Goal: Task Accomplishment & Management: Manage account settings

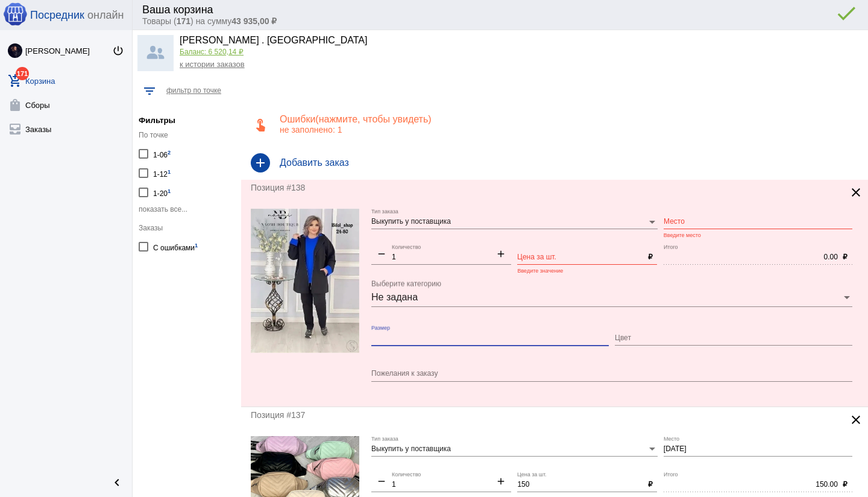
click at [403, 335] on input "Размер" at bounding box center [490, 338] width 238 height 8
type input "68"
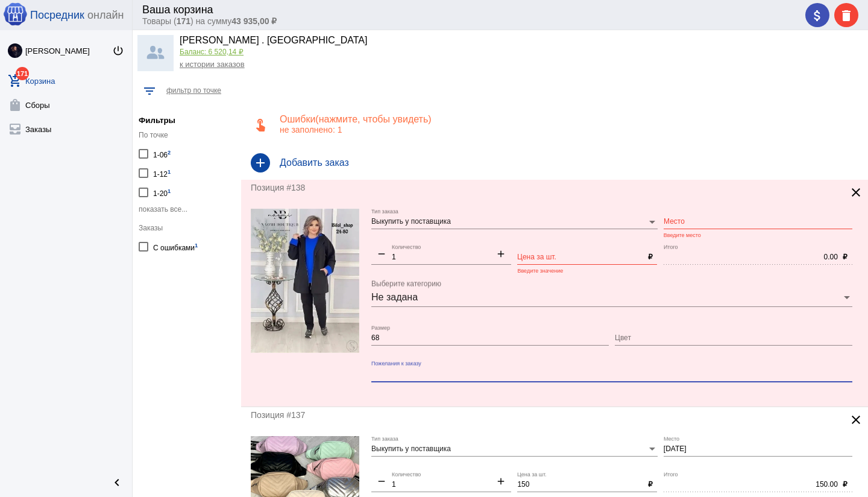
paste textarea "АРТ:24-80 костюм тройка Цена: 1200 руб. Размер: 54 56 58 60 62 64 66 68 70 Ткан…"
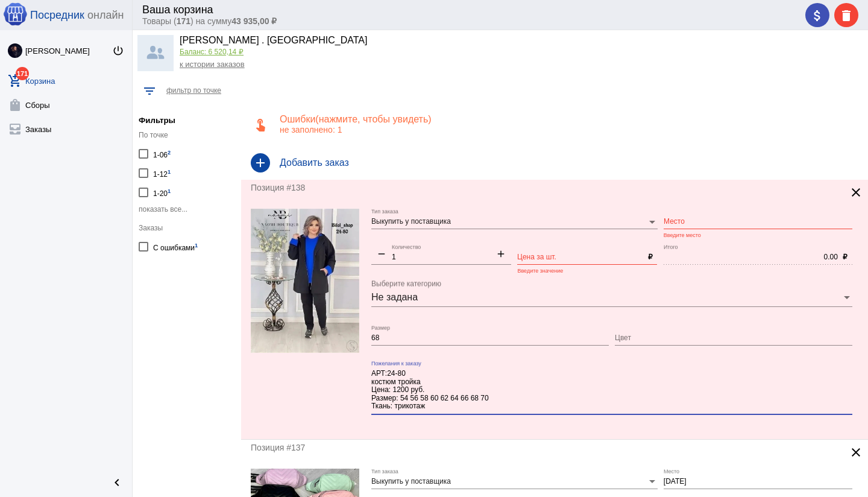
type textarea "АРТ:24-80 костюм тройка Цена: 1200 руб. Размер: 54 56 58 60 62 64 66 68 70 Ткан…"
click at [540, 254] on input "Цена за шт." at bounding box center [579, 257] width 125 height 8
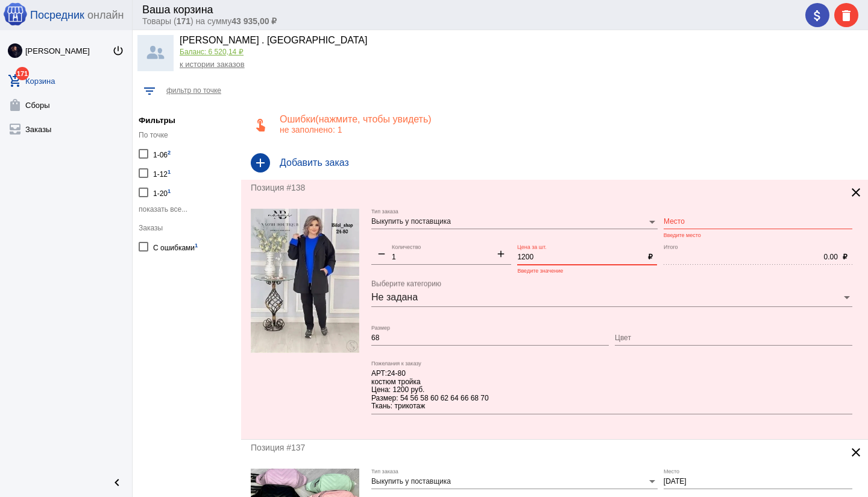
type input "1200"
click at [682, 221] on input "Место" at bounding box center [758, 222] width 189 height 8
type input "24-80"
click at [322, 399] on div at bounding box center [305, 319] width 109 height 221
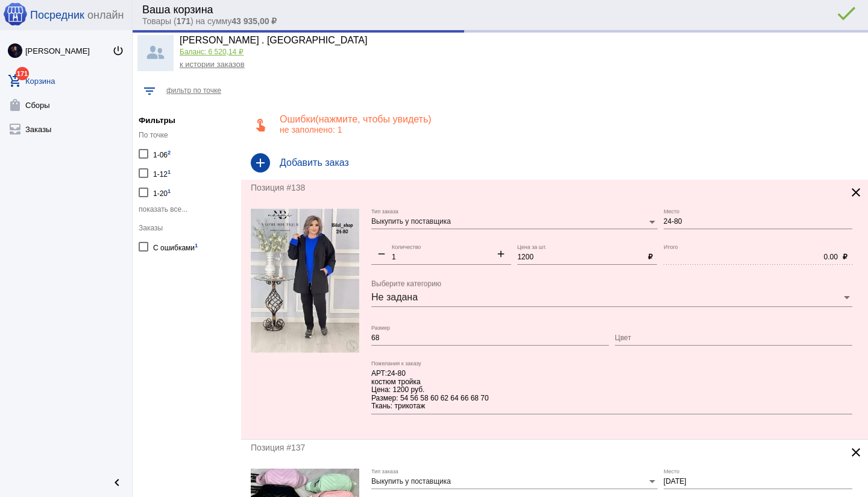
type input "1200.00"
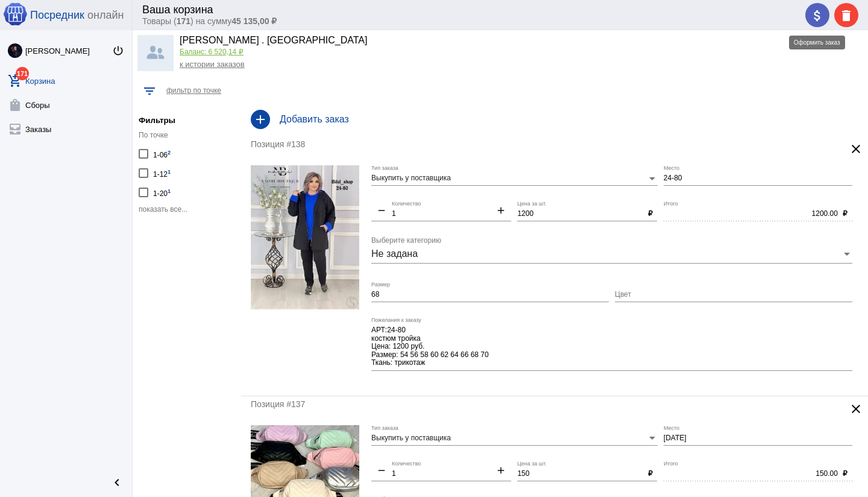
click at [821, 11] on mat-icon "attach_money" at bounding box center [817, 15] width 14 height 14
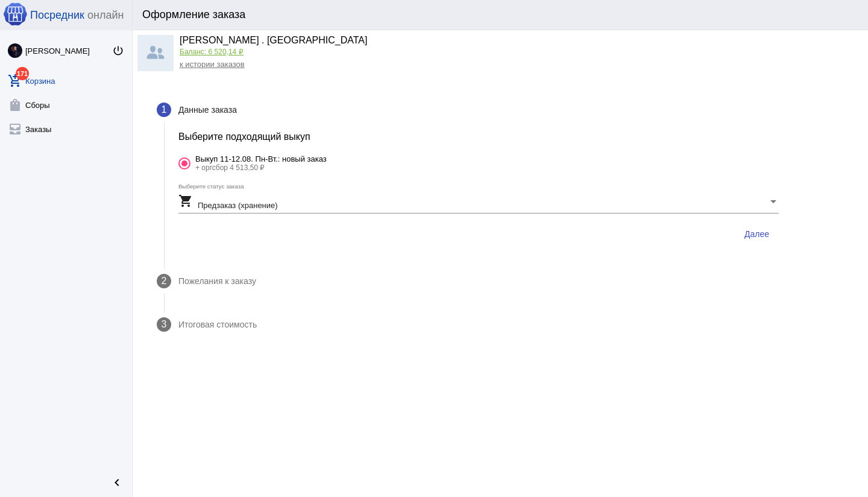
click at [319, 208] on div "shopping_cart Предзаказ (хранение)" at bounding box center [473, 202] width 590 height 17
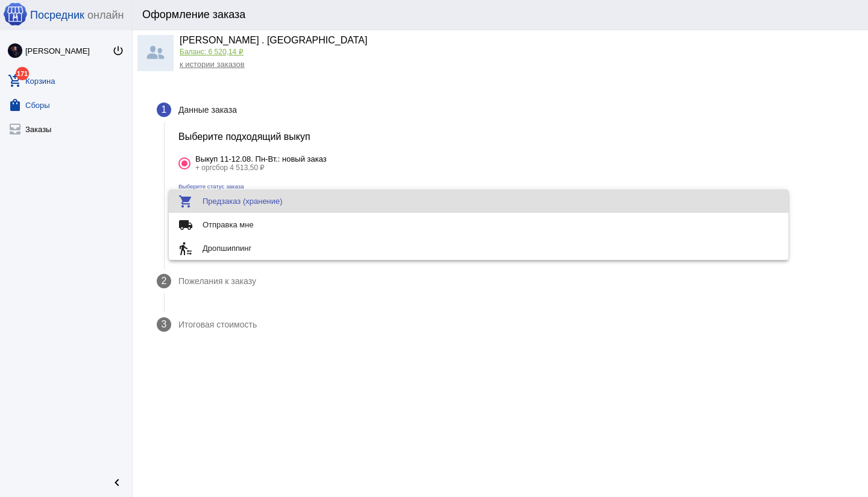
click at [52, 105] on div at bounding box center [434, 248] width 868 height 497
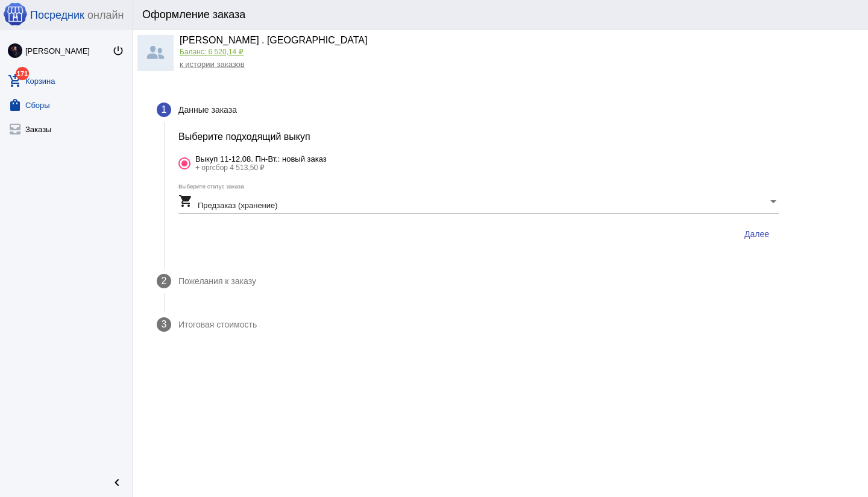
click at [42, 105] on link "shopping_bag Сборы" at bounding box center [66, 102] width 132 height 24
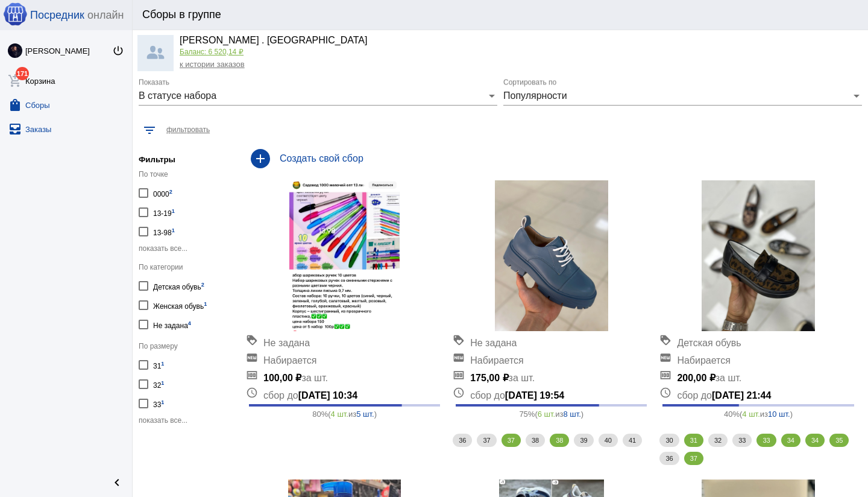
click at [46, 130] on link "all_inbox Заказы" at bounding box center [66, 127] width 132 height 24
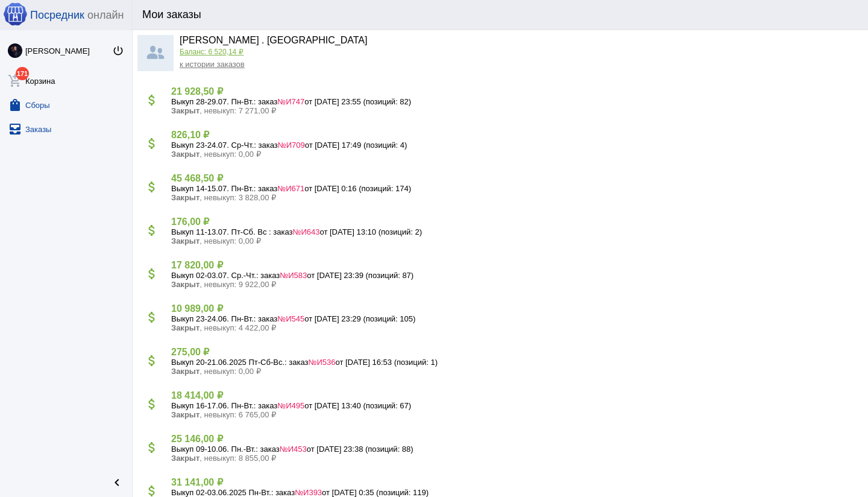
click at [42, 105] on link "shopping_bag Сборы" at bounding box center [66, 102] width 132 height 24
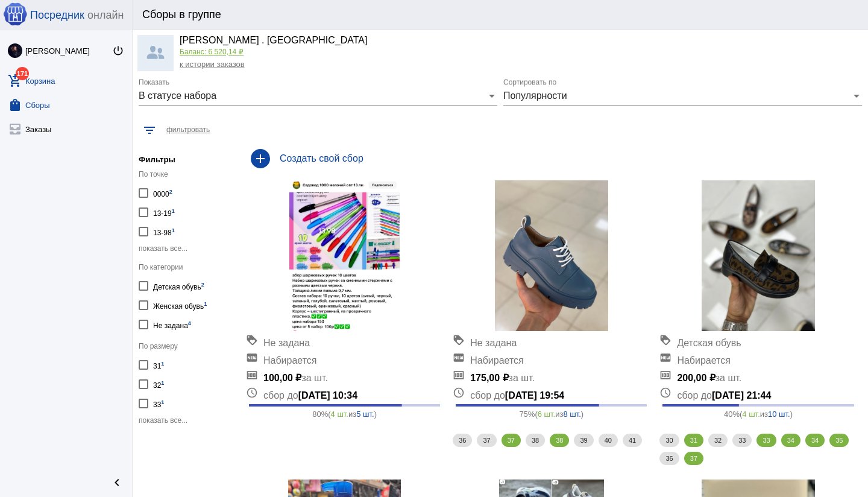
click at [40, 83] on link "add_shopping_cart 171 Корзина" at bounding box center [66, 78] width 132 height 24
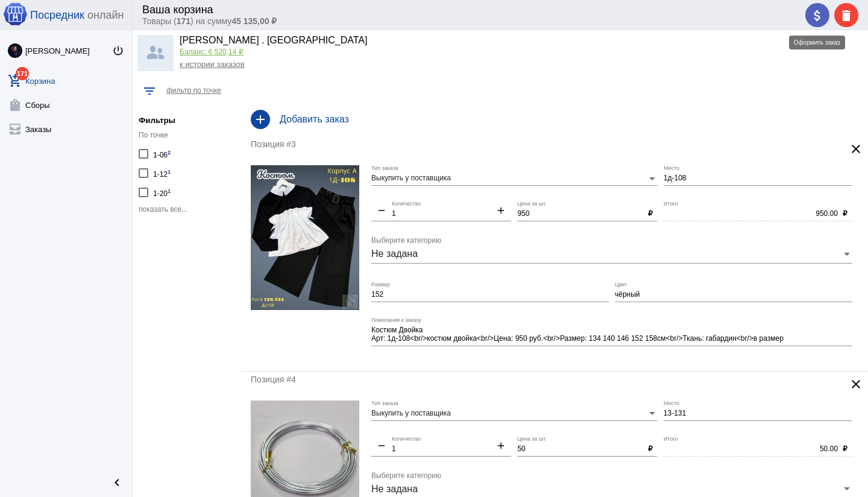
click at [818, 22] on mat-icon "attach_money" at bounding box center [817, 15] width 14 height 14
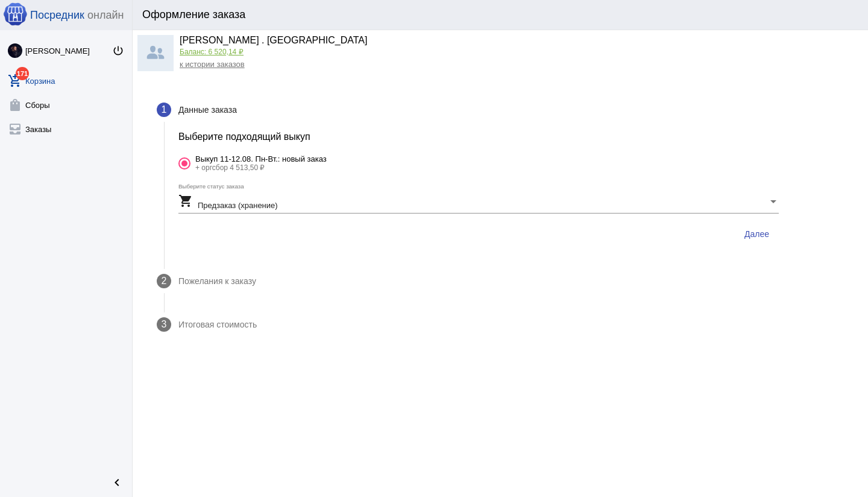
click at [356, 203] on div "shopping_cart Предзаказ (хранение)" at bounding box center [473, 202] width 590 height 17
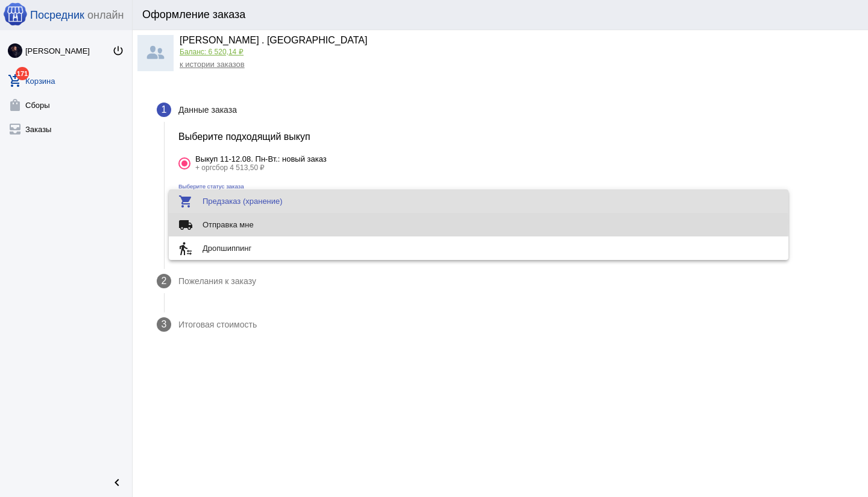
click at [300, 222] on span "local_shipping Отправка мне" at bounding box center [478, 225] width 600 height 24
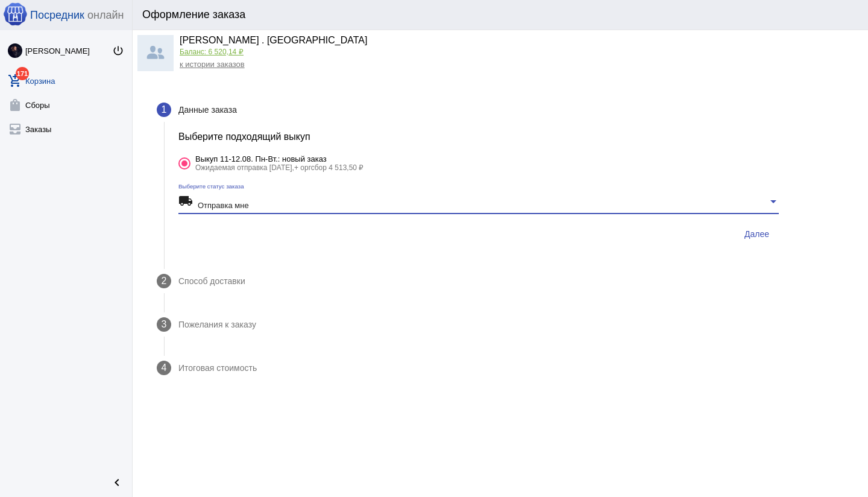
click at [764, 238] on button "Далее" at bounding box center [757, 234] width 44 height 22
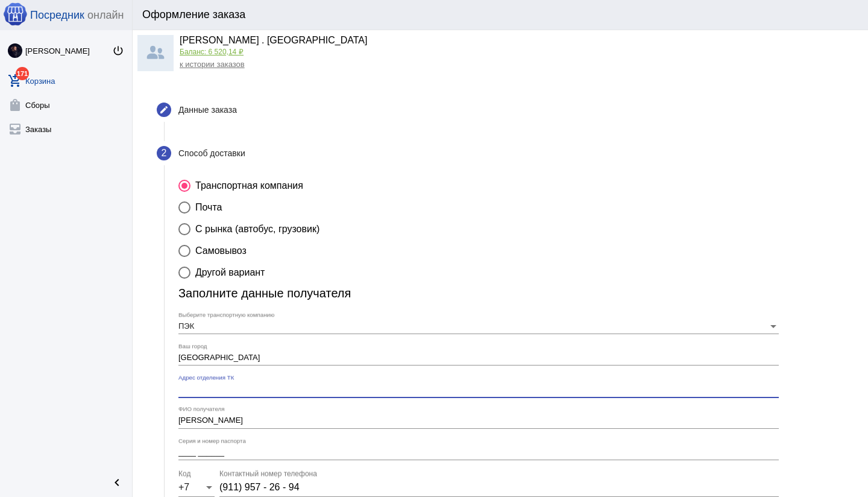
click at [344, 389] on input "Адрес отделения ТК" at bounding box center [478, 389] width 600 height 9
type input "Якорная 17"
click at [277, 456] on input "____ ______" at bounding box center [478, 452] width 600 height 9
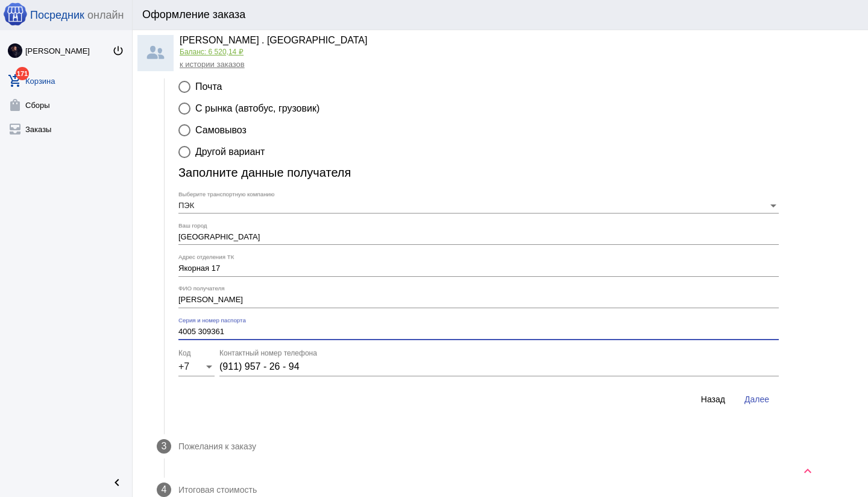
scroll to position [153, 0]
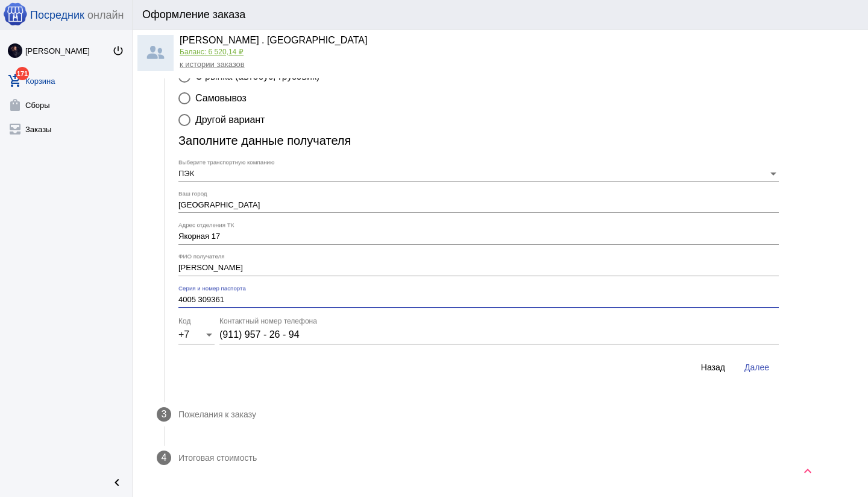
type input "4005 309361"
click at [761, 369] on span "Далее" at bounding box center [757, 367] width 25 height 10
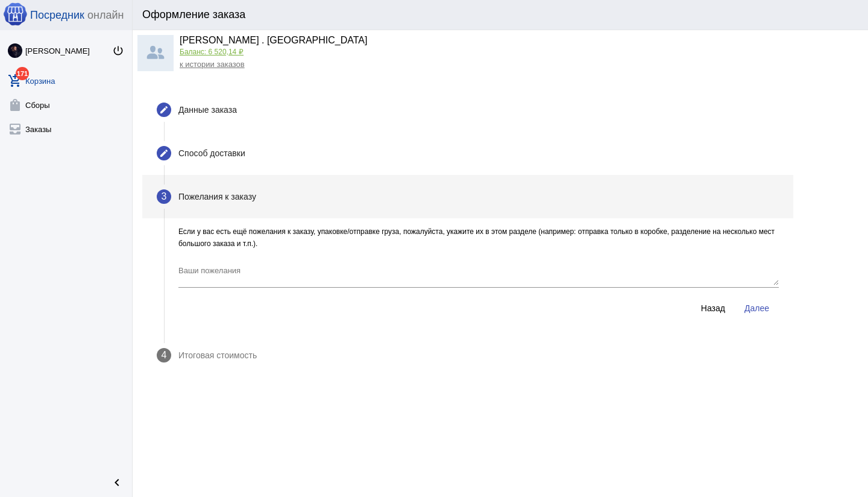
click at [380, 281] on textarea "Ваши пожелания" at bounding box center [478, 275] width 600 height 20
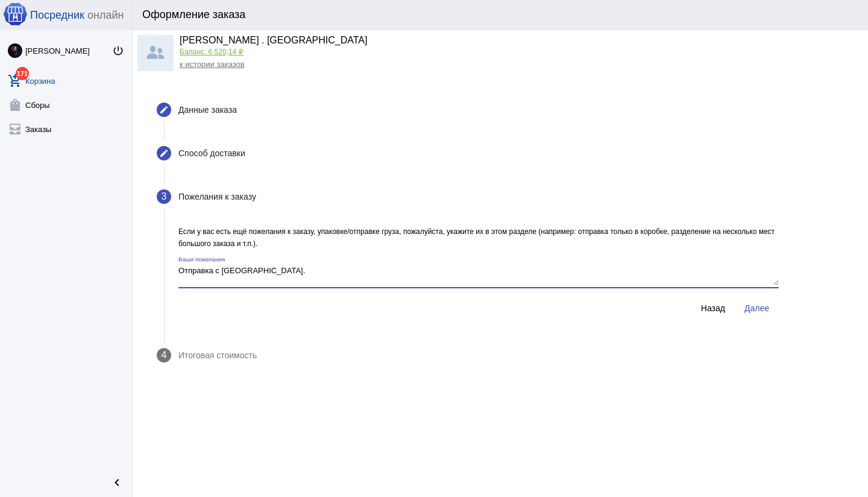
type textarea "Отправка с [GEOGRAPHIC_DATA]."
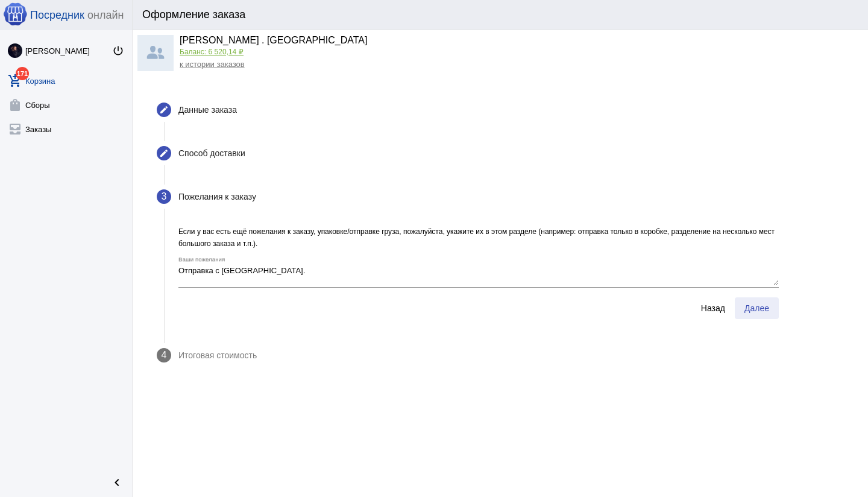
click at [771, 306] on button "Далее" at bounding box center [757, 308] width 44 height 22
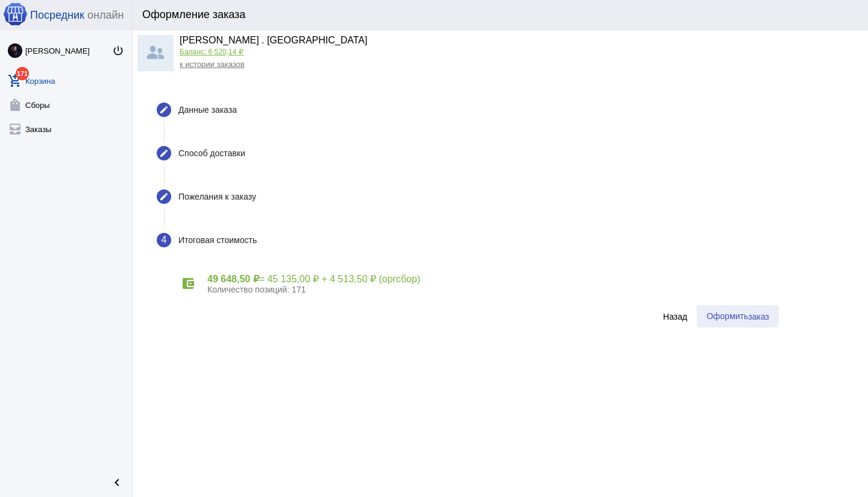
drag, startPoint x: 754, startPoint y: 312, endPoint x: 733, endPoint y: 314, distance: 21.2
click at [754, 312] on span "заказ" at bounding box center [758, 317] width 21 height 10
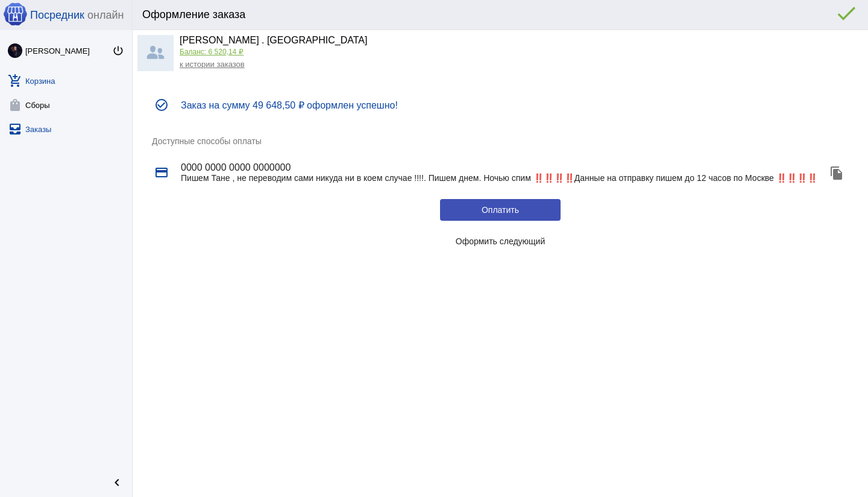
click at [38, 130] on link "all_inbox Заказы" at bounding box center [66, 127] width 132 height 24
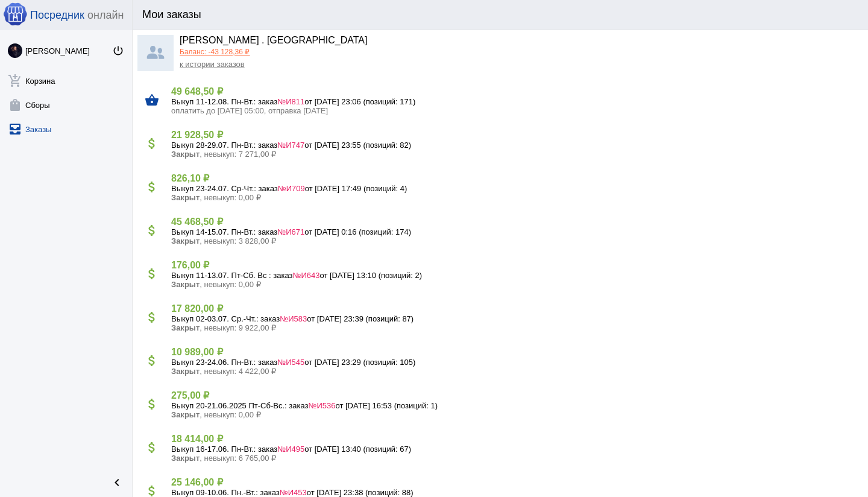
click at [47, 129] on link "all_inbox Заказы" at bounding box center [66, 127] width 132 height 24
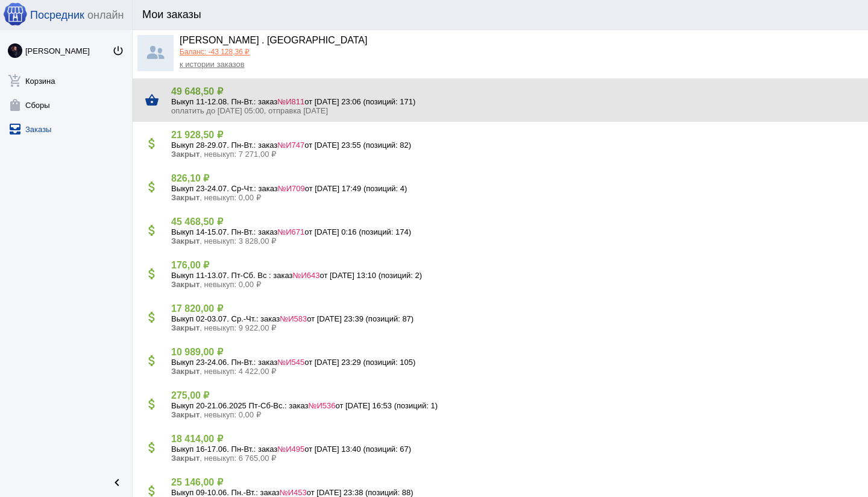
click at [304, 99] on span "№И811" at bounding box center [290, 101] width 27 height 9
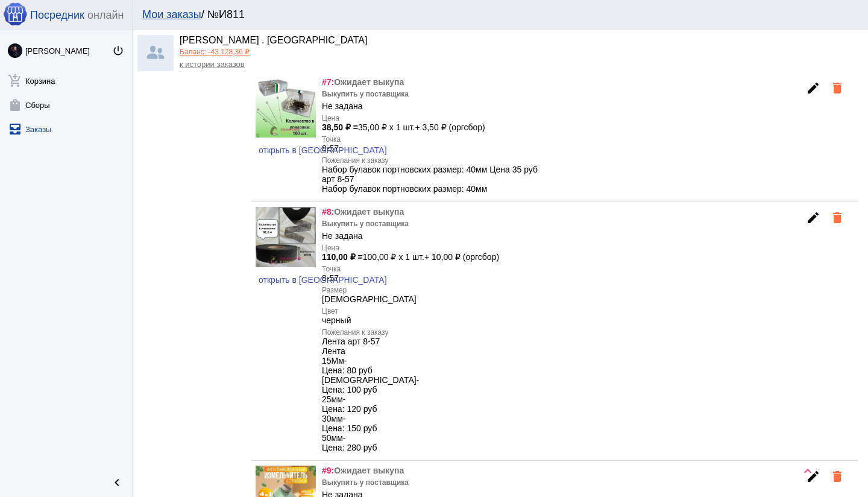
scroll to position [1205, 0]
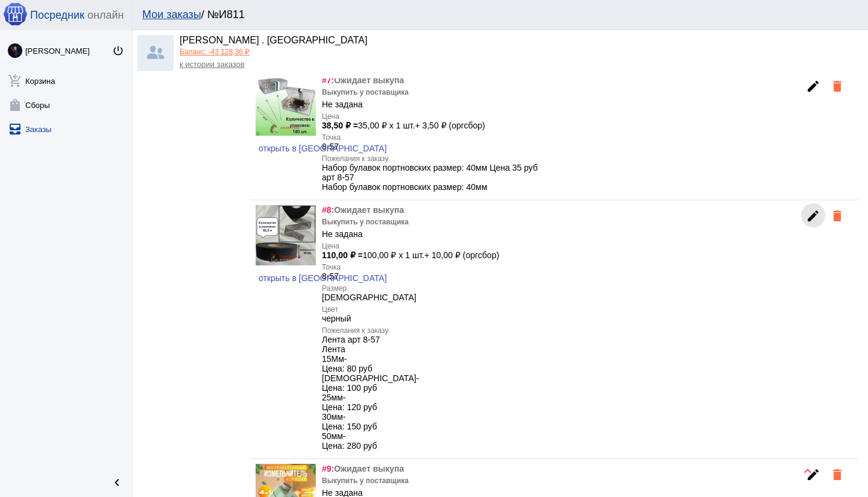
click at [813, 223] on mat-icon "edit" at bounding box center [813, 216] width 14 height 14
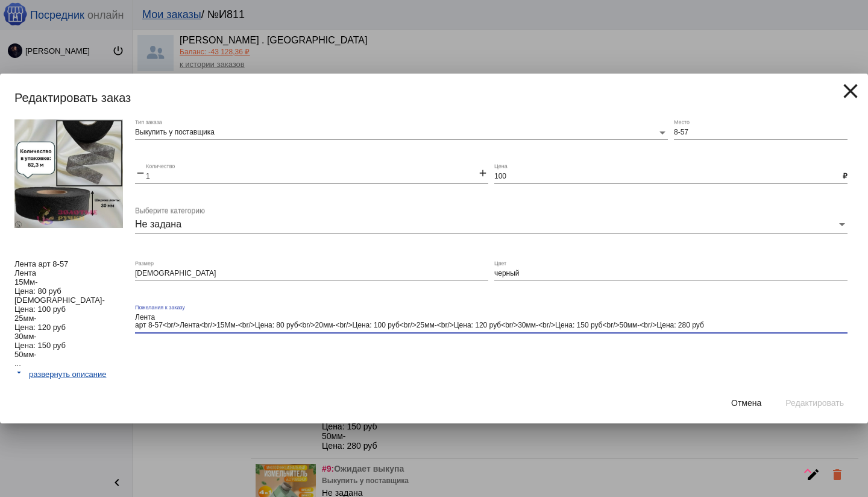
drag, startPoint x: 407, startPoint y: 324, endPoint x: 698, endPoint y: 332, distance: 291.3
click at [698, 332] on div "Лента арт 8-57<br/>Лента<br/>15Мм-<br/>Цена: 80 руб<br/>20мм-<br/>Цена: 100 руб…" at bounding box center [491, 318] width 713 height 29
type textarea "Лента арт 8-57<br/>Лента<br/>15Мм-<br/>Цена: 80 руб<br/>20мм-<br/>Цена: 100 руб"
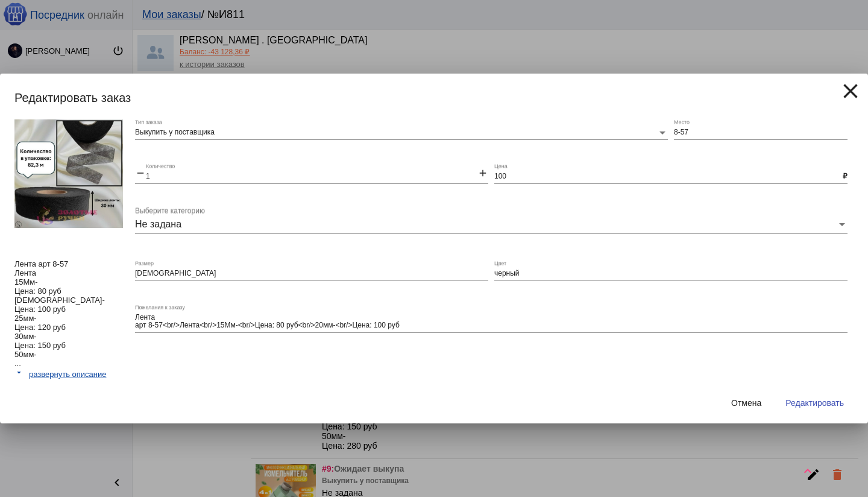
click at [845, 367] on div "Выкупить у поставщика Тип заказа 8-57 Место remove 1 Количество add 100 Цена ₽ …" at bounding box center [494, 250] width 719 height 263
click at [822, 402] on span "Редактировать" at bounding box center [815, 403] width 58 height 10
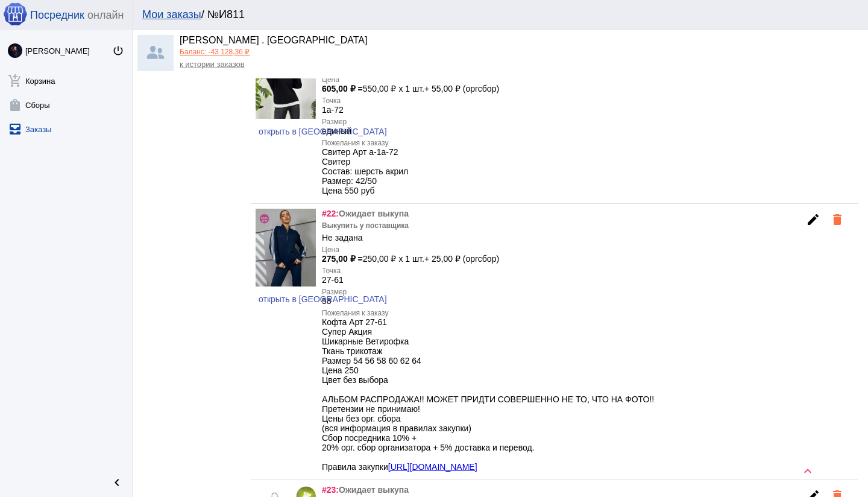
scroll to position [3491, 0]
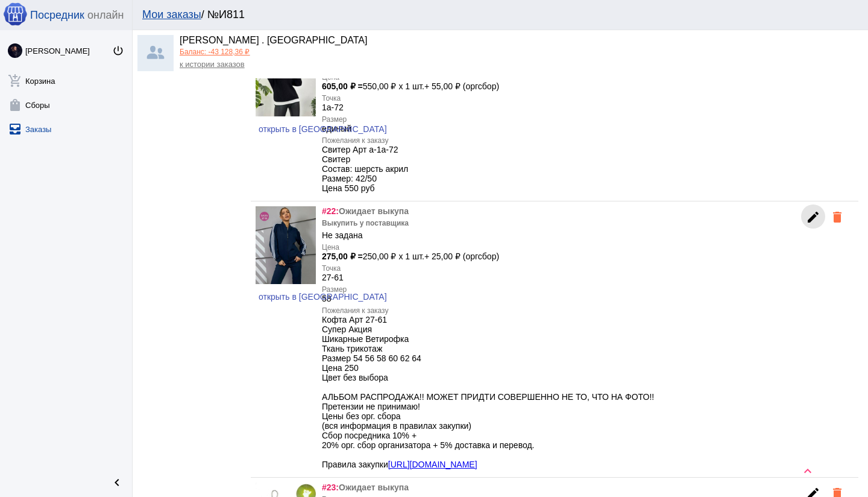
click at [806, 224] on mat-icon "edit" at bounding box center [813, 217] width 14 height 14
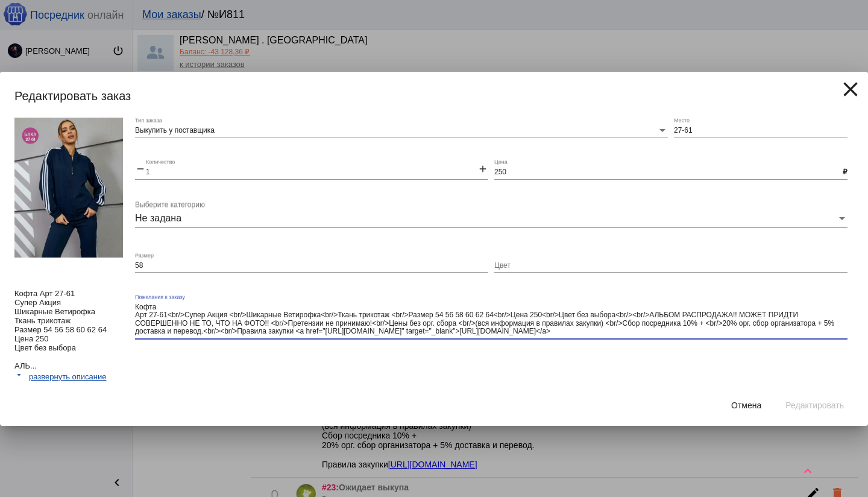
drag, startPoint x: 631, startPoint y: 314, endPoint x: 716, endPoint y: 336, distance: 88.5
click at [716, 336] on div "Кофта Арт 27-61<br/>Супер Акция <br/>Шикарные Ветирофка<br/>Ткань трикотаж <br/…" at bounding box center [491, 316] width 713 height 45
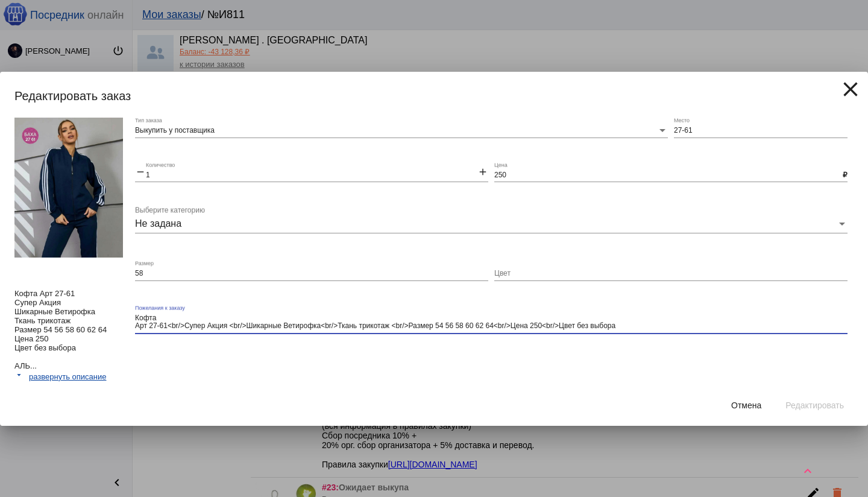
type textarea "Кофта Арт 27-61<br/>Супер Акция <br/>Шикарные Ветирофка<br/>Ткань трикотаж <br/…"
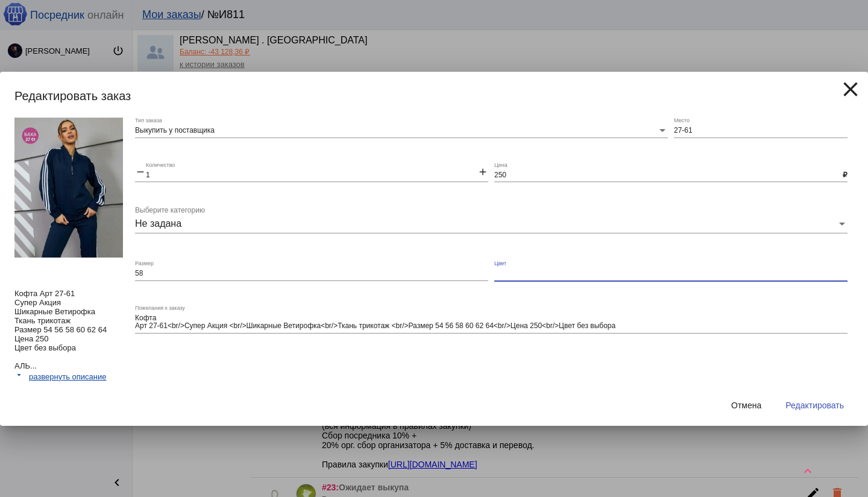
click at [600, 273] on input "Цвет" at bounding box center [670, 273] width 353 height 8
type input "Без выбора"
click at [807, 379] on div "Выкупить у поставщика Тип заказа 27-61 Место remove 1 Количество add 250 Цена ₽…" at bounding box center [494, 251] width 719 height 267
drag, startPoint x: 820, startPoint y: 400, endPoint x: 812, endPoint y: 399, distance: 8.5
click at [820, 400] on span "Редактировать" at bounding box center [815, 405] width 58 height 10
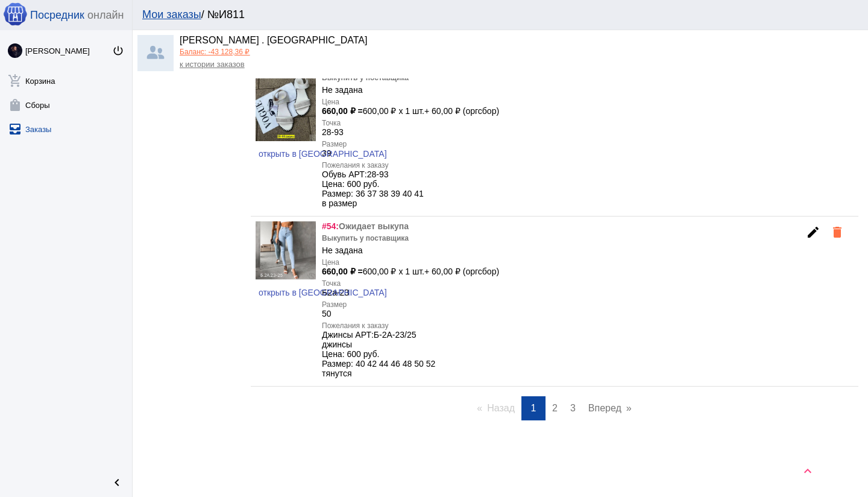
scroll to position [8430, 0]
click at [553, 413] on span "2" at bounding box center [554, 408] width 5 height 10
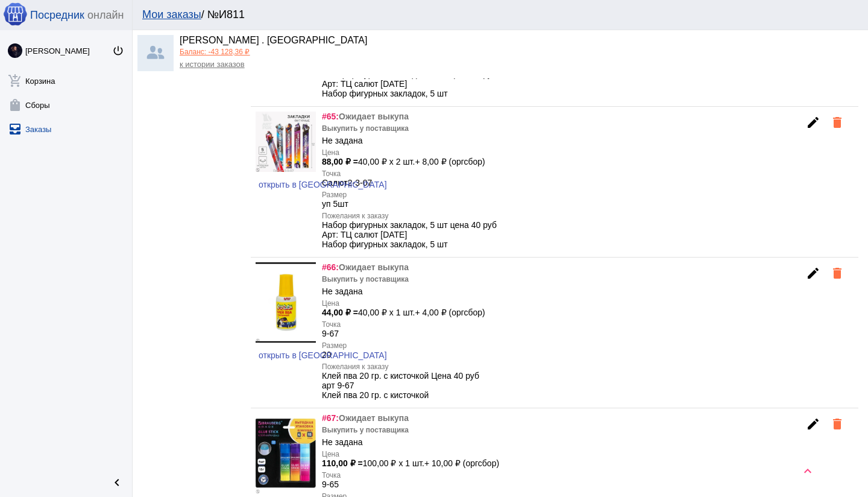
scroll to position [1734, 0]
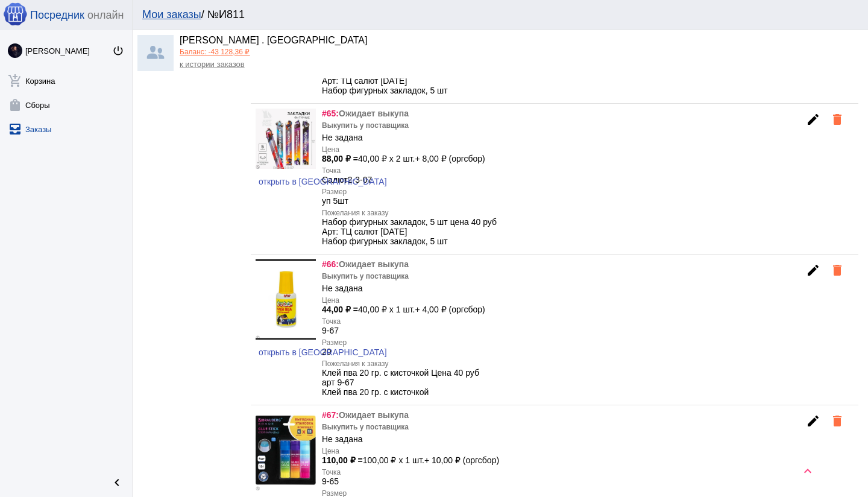
click at [815, 277] on mat-icon "edit" at bounding box center [813, 270] width 14 height 14
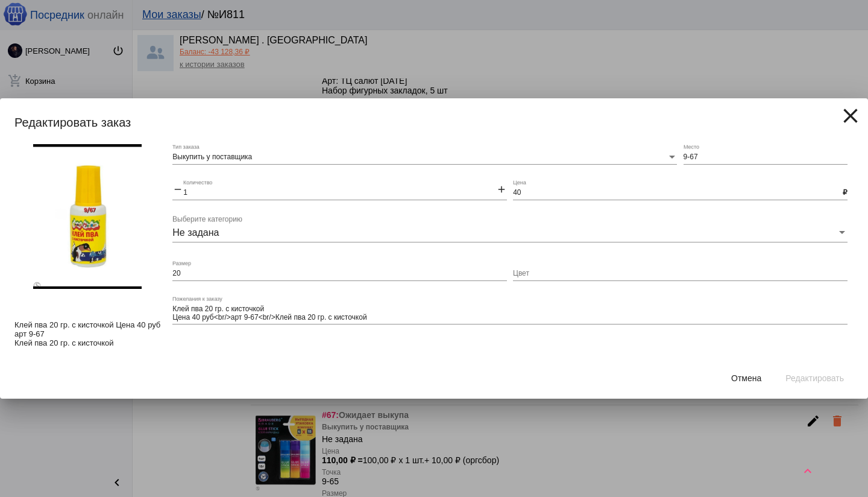
click at [245, 275] on input "20" at bounding box center [339, 273] width 335 height 8
type input "2"
click at [766, 356] on div "Выкупить у поставщика Тип заказа 9-67 Место remove 1 Количество add 40 Цена ₽ Н…" at bounding box center [512, 251] width 681 height 214
drag, startPoint x: 808, startPoint y: 378, endPoint x: 781, endPoint y: 375, distance: 26.7
click at [808, 378] on span "Редактировать" at bounding box center [815, 378] width 58 height 10
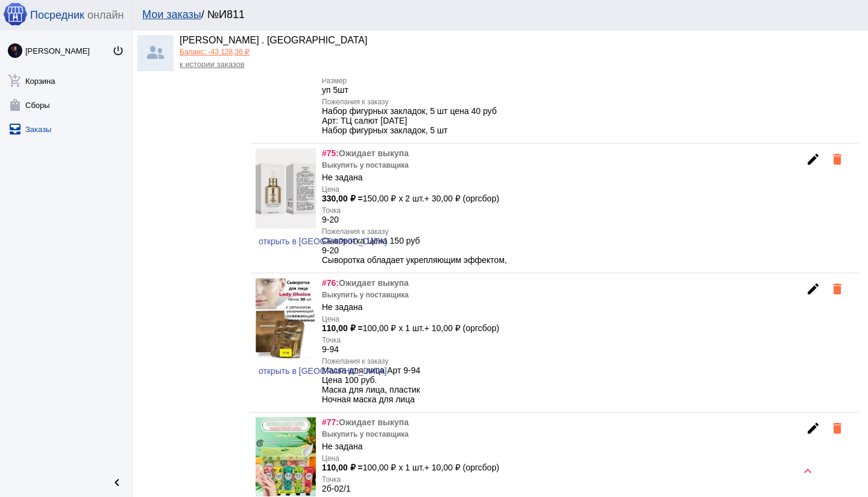
scroll to position [3036, 0]
click at [808, 166] on mat-icon "edit" at bounding box center [813, 158] width 14 height 14
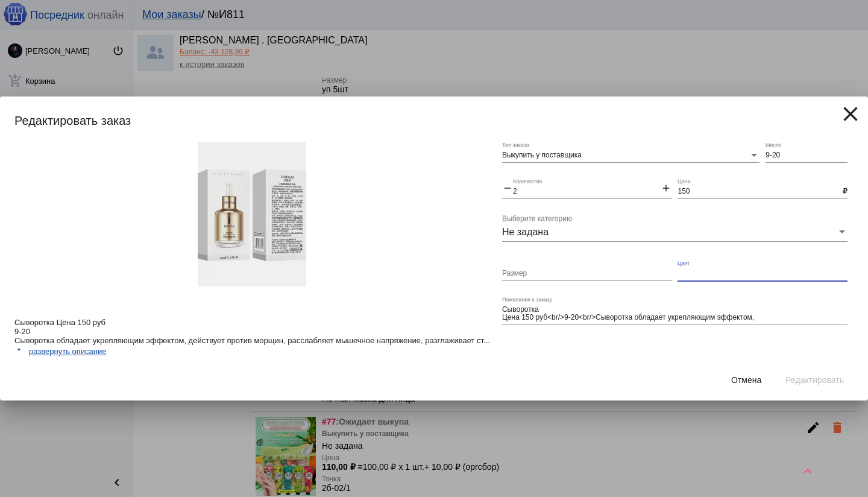
click at [707, 273] on input "Цвет" at bounding box center [763, 273] width 170 height 8
type input "золото"
drag, startPoint x: 763, startPoint y: 335, endPoint x: 775, endPoint y: 356, distance: 23.8
click at [767, 341] on div "Выкупить у поставщика Тип заказа 9-20 Место remove 2 Количество add 150 Цена ₽ …" at bounding box center [677, 251] width 351 height 218
click at [814, 389] on button "Редактировать" at bounding box center [815, 380] width 78 height 22
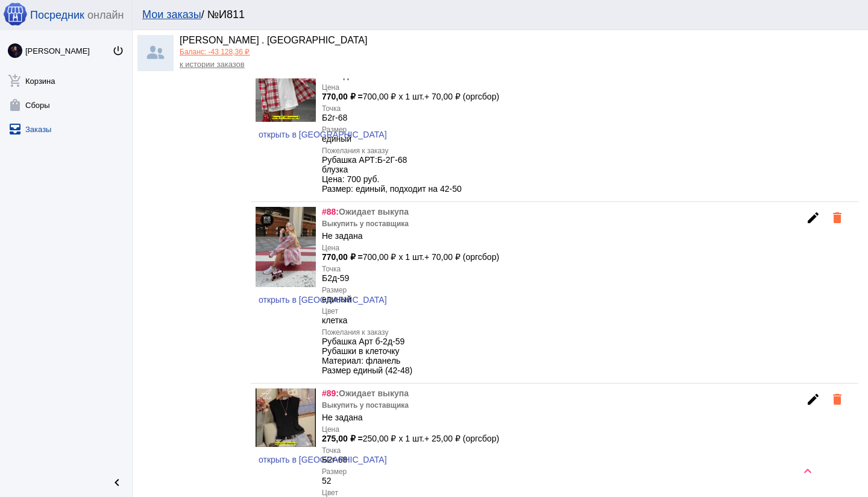
scroll to position [4821, 0]
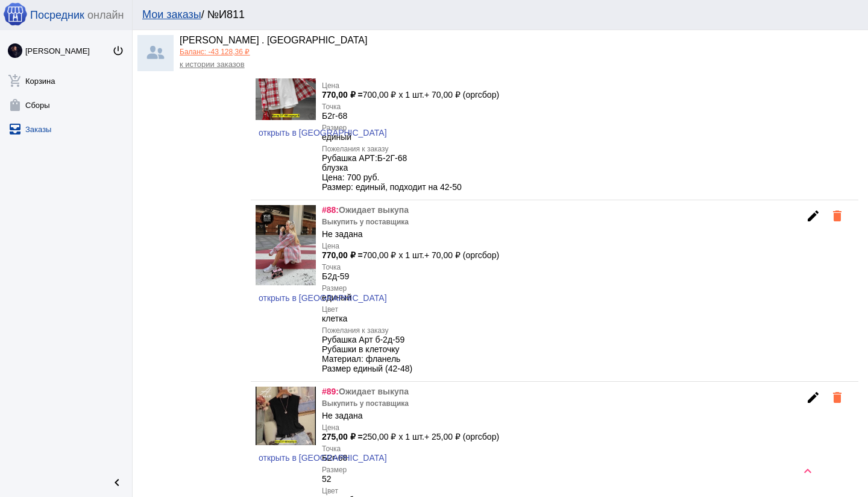
click at [819, 223] on mat-icon "edit" at bounding box center [813, 216] width 14 height 14
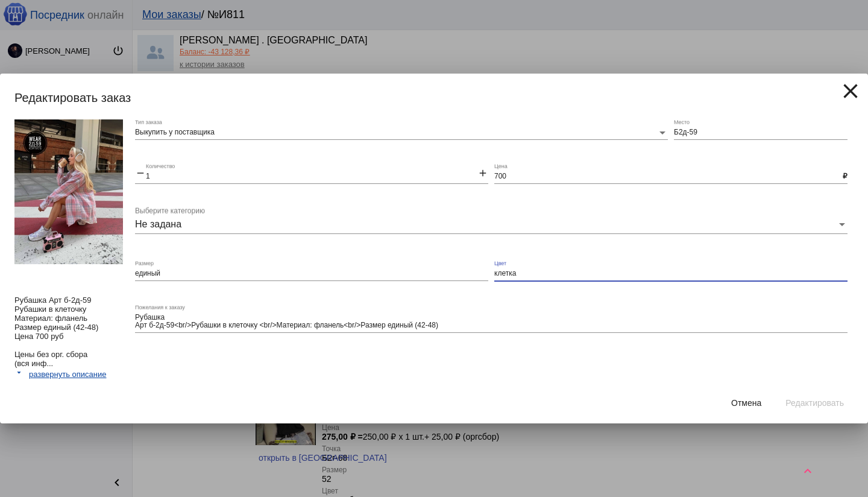
drag, startPoint x: 522, startPoint y: 273, endPoint x: 493, endPoint y: 272, distance: 28.3
click at [494, 272] on input "клетка" at bounding box center [670, 273] width 353 height 8
drag, startPoint x: 725, startPoint y: 361, endPoint x: 754, endPoint y: 382, distance: 36.7
click at [725, 361] on div "Выкупить у поставщика Тип заказа Б2д-59 Место remove 1 Количество add 700 Цена …" at bounding box center [494, 250] width 719 height 263
click at [799, 402] on span "Редактировать" at bounding box center [815, 403] width 58 height 10
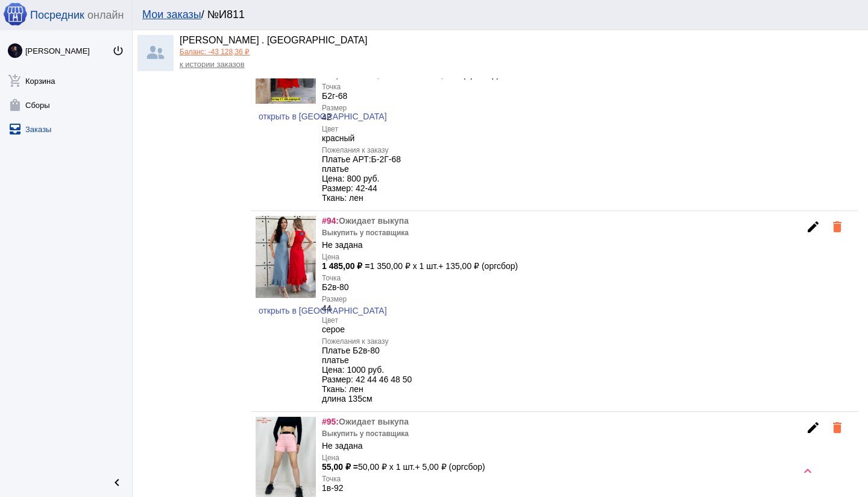
scroll to position [5935, 0]
click at [810, 233] on mat-icon "edit" at bounding box center [813, 225] width 14 height 14
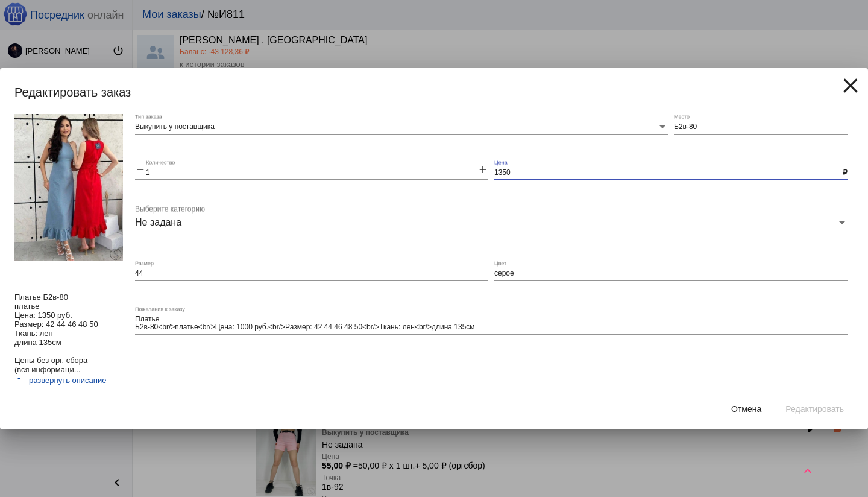
drag, startPoint x: 508, startPoint y: 172, endPoint x: 506, endPoint y: 184, distance: 11.5
click at [508, 172] on input "1350" at bounding box center [668, 173] width 348 height 8
type input "1000"
click at [778, 356] on mat-form-field "Платье Б2в-80<br/>платье<br/>Цена: 1000 руб.<br/>Размер: 42 44 46 48 50<br/>Тка…" at bounding box center [494, 333] width 719 height 54
click at [816, 404] on span "Редактировать" at bounding box center [815, 409] width 58 height 10
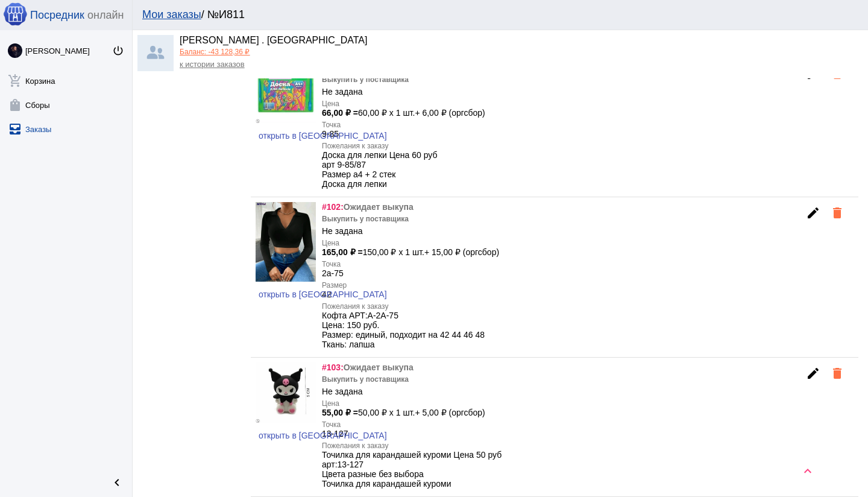
scroll to position [7354, 0]
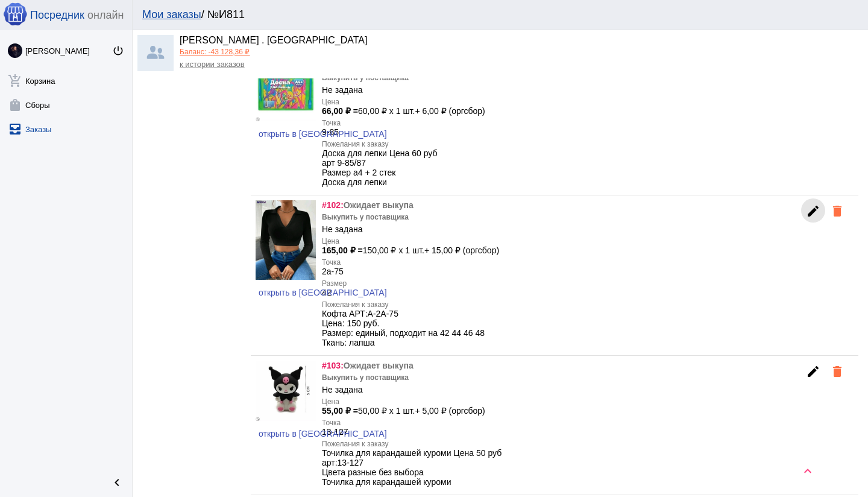
click at [809, 218] on mat-icon "edit" at bounding box center [813, 211] width 14 height 14
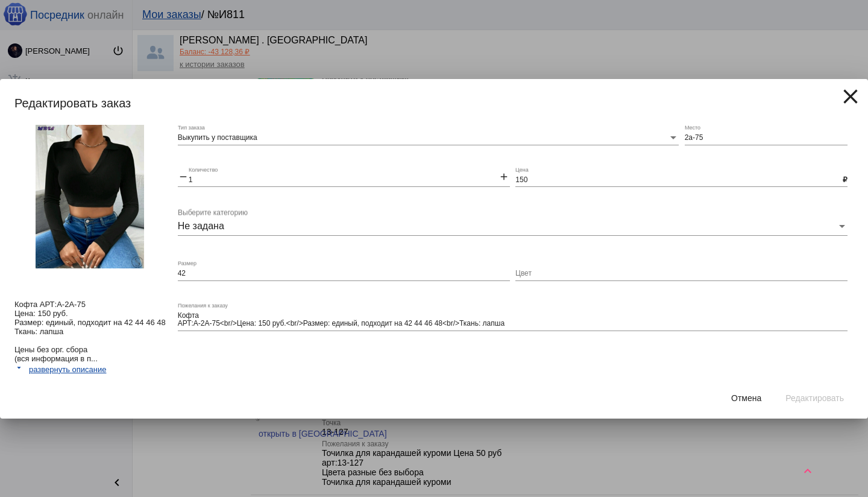
click at [193, 273] on input "42" at bounding box center [344, 273] width 332 height 8
type input "4"
type input "единый"
click at [730, 370] on div "Выкупить у поставщика Тип заказа 2а-75 Место remove 1 Количество add 150 Цена ₽…" at bounding box center [516, 251] width 676 height 253
drag, startPoint x: 824, startPoint y: 402, endPoint x: 717, endPoint y: 382, distance: 108.4
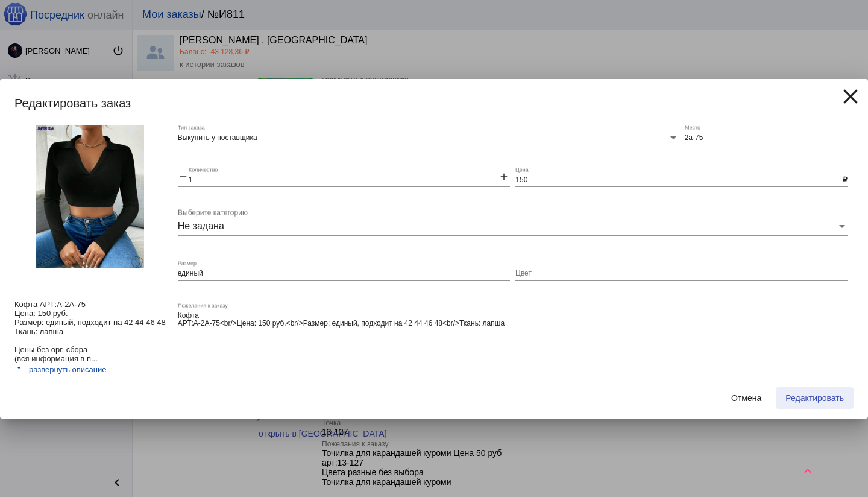
click at [823, 402] on span "Редактировать" at bounding box center [815, 398] width 58 height 10
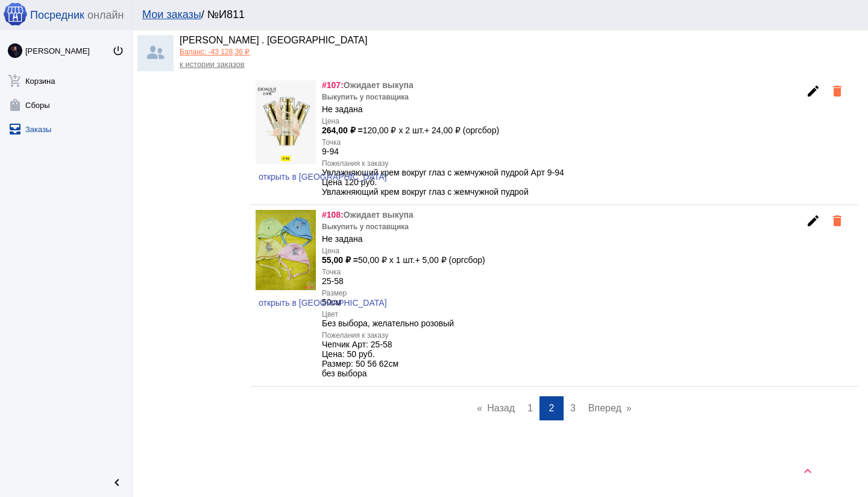
scroll to position [8364, 0]
click at [573, 408] on span "3" at bounding box center [572, 408] width 5 height 10
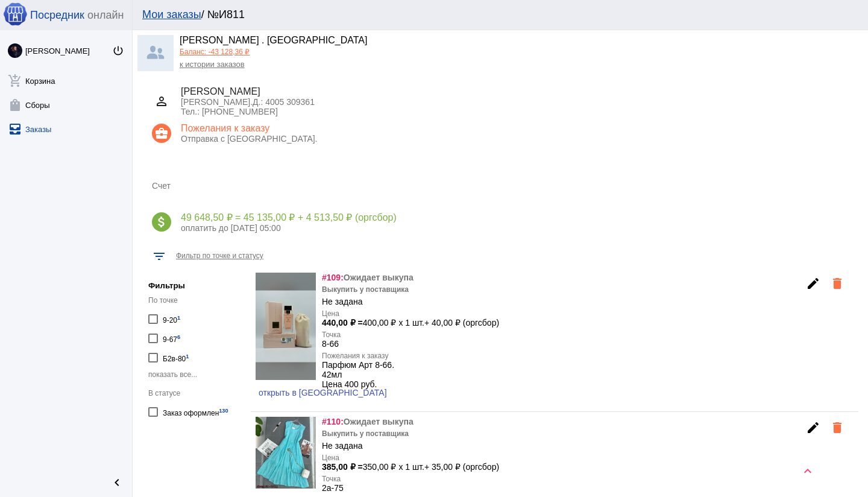
scroll to position [5072, 0]
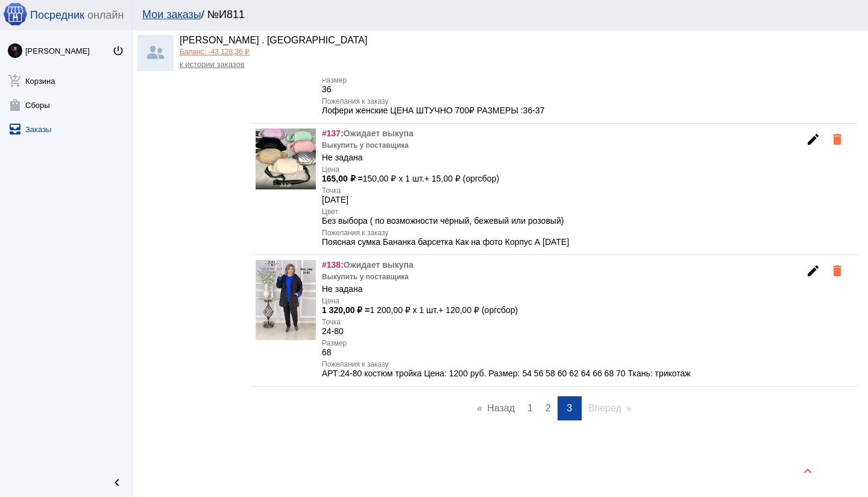
click at [805, 472] on mat-icon "keyboard_arrow_up" at bounding box center [808, 471] width 14 height 14
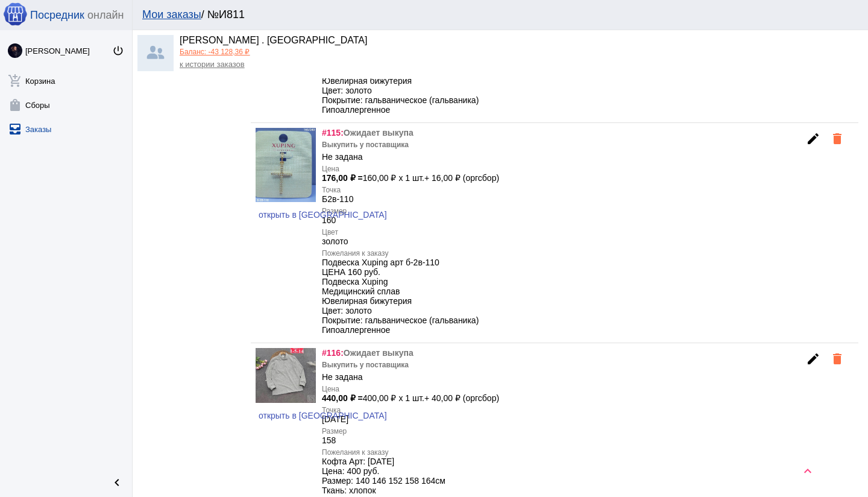
scroll to position [1447, 0]
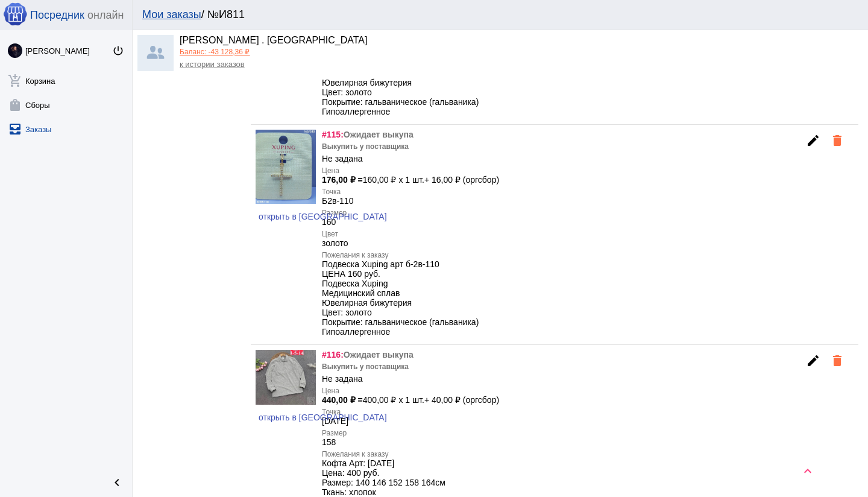
click at [811, 148] on mat-icon "edit" at bounding box center [813, 140] width 14 height 14
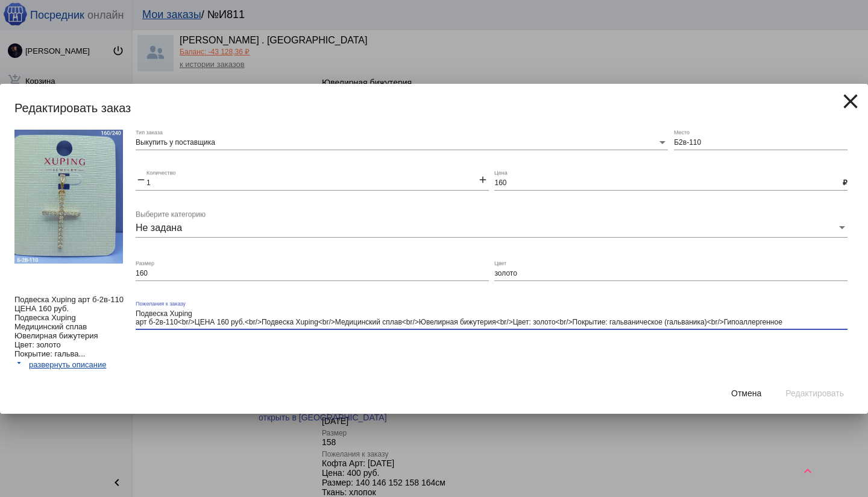
drag, startPoint x: 567, startPoint y: 320, endPoint x: 808, endPoint y: 322, distance: 241.2
click at [808, 322] on textarea "Подвеска Xuping арт б-2в-110<br/>ЦЕНА 160 руб.<br/>Подвеска Xuping<br/>Медицинс…" at bounding box center [492, 318] width 712 height 19
type textarea "Подвеска Xuping арт б-2в-110<br/>ЦЕНА 160 руб.<br/>Подвеска Xuping<br/>Медицинс…"
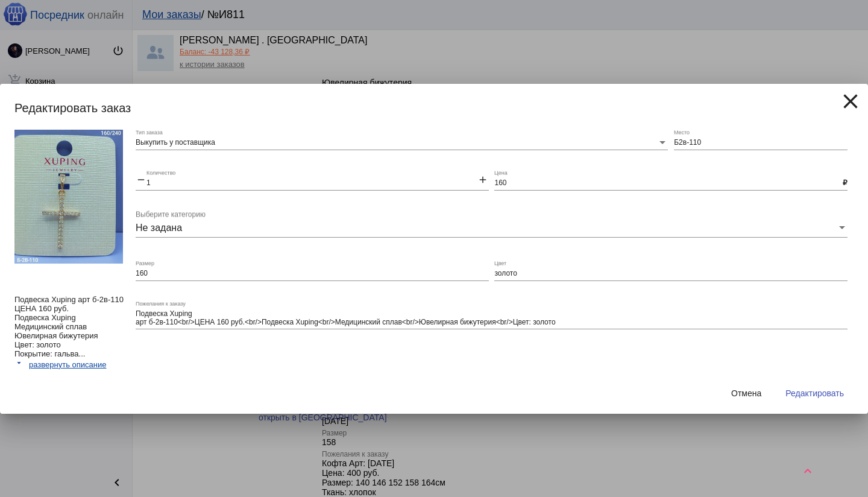
click at [819, 380] on div "Отмена Редактировать" at bounding box center [433, 393] width 839 height 41
click at [824, 396] on span "Редактировать" at bounding box center [815, 393] width 58 height 10
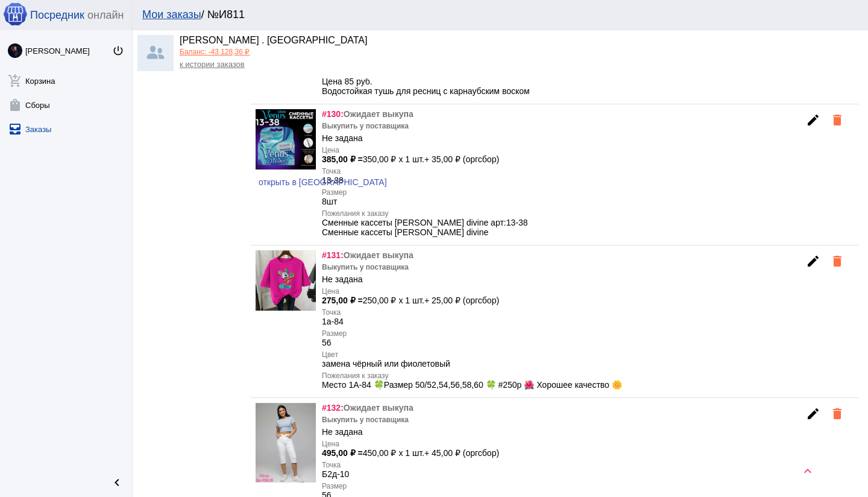
scroll to position [4045, 0]
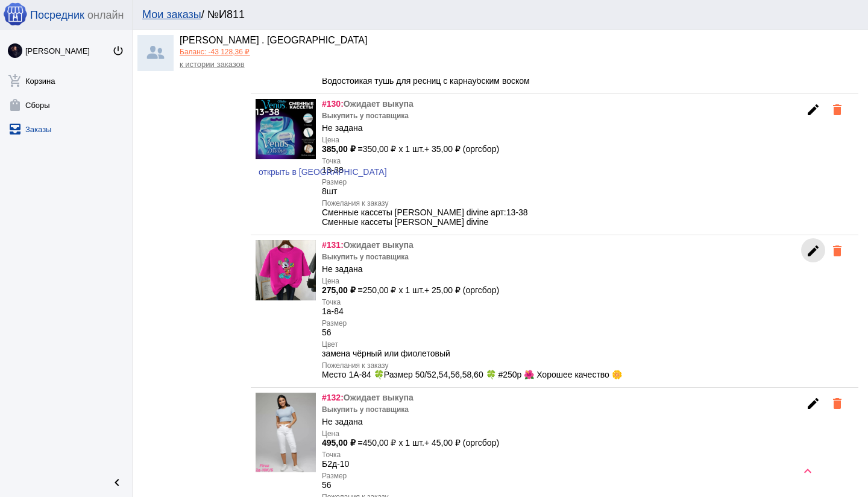
click at [807, 258] on mat-icon "edit" at bounding box center [813, 251] width 14 height 14
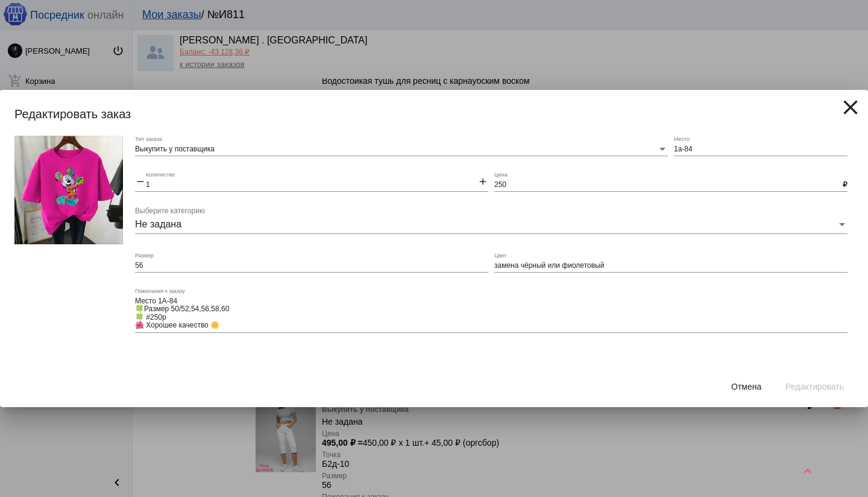
click at [496, 266] on input "замена чёрный или фиолетовый" at bounding box center [670, 266] width 353 height 8
click at [653, 263] on input "розовый (замена чёрный или фиолетовый" at bounding box center [670, 266] width 353 height 8
type input "розовый (замена чёрный или фиолетовый)"
click at [790, 362] on div "Выкупить у поставщика Тип заказа 1а-84 Место remove 1 Количество add 250 Цена ₽…" at bounding box center [494, 251] width 719 height 230
click at [802, 387] on span "Редактировать" at bounding box center [815, 387] width 58 height 10
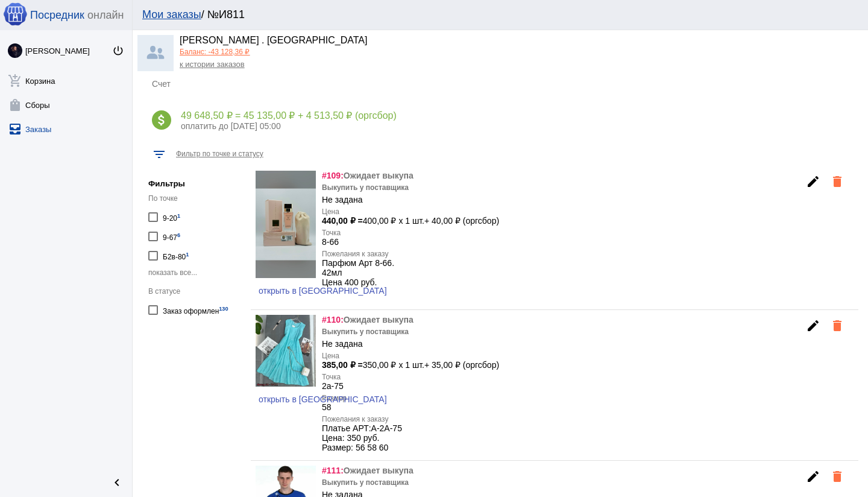
scroll to position [0, 0]
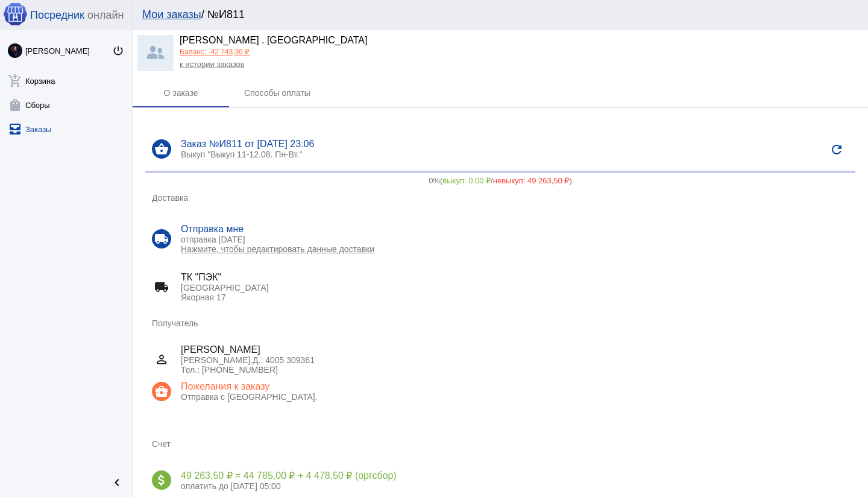
click at [34, 130] on link "all_inbox Заказы" at bounding box center [66, 127] width 132 height 24
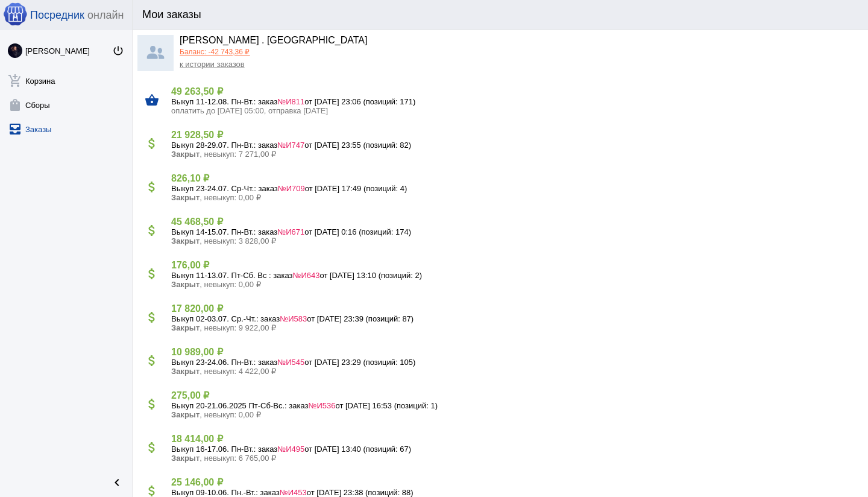
click at [304, 99] on span "№И811" at bounding box center [290, 101] width 27 height 9
